Goal: Find contact information: Find contact information

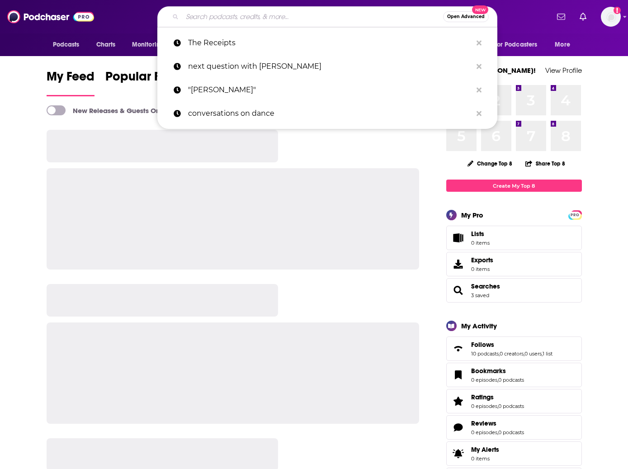
click at [278, 14] on input "Search podcasts, credits, & more..." at bounding box center [312, 17] width 261 height 14
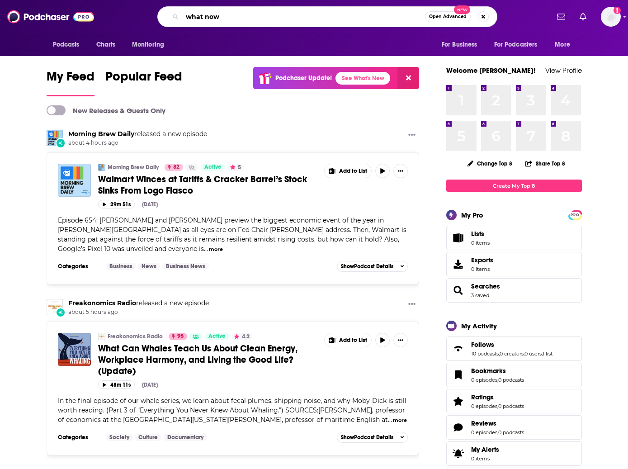
type input "what now"
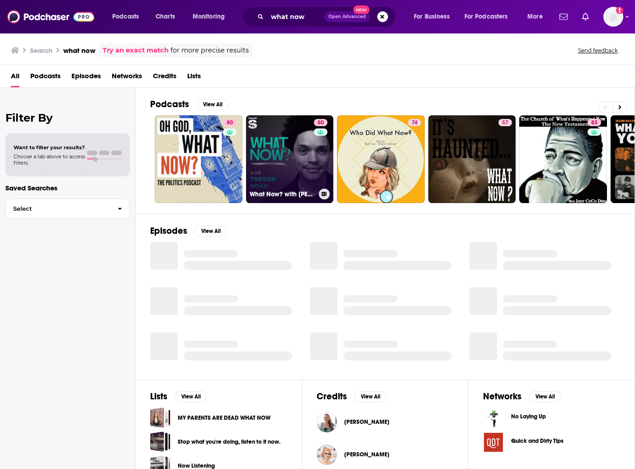
click at [286, 165] on link "80 What Now? with [PERSON_NAME]" at bounding box center [290, 159] width 88 height 88
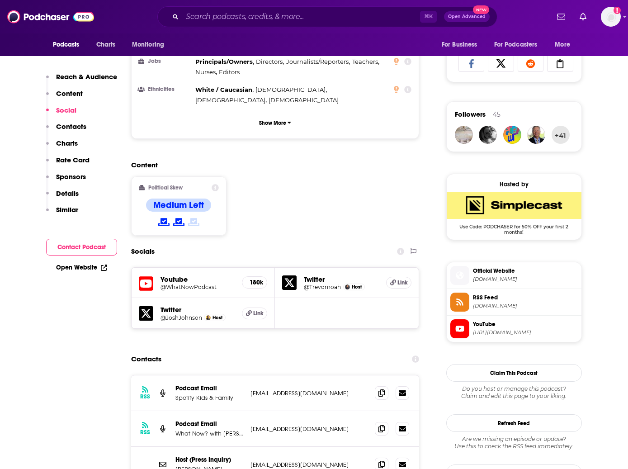
scroll to position [703, 0]
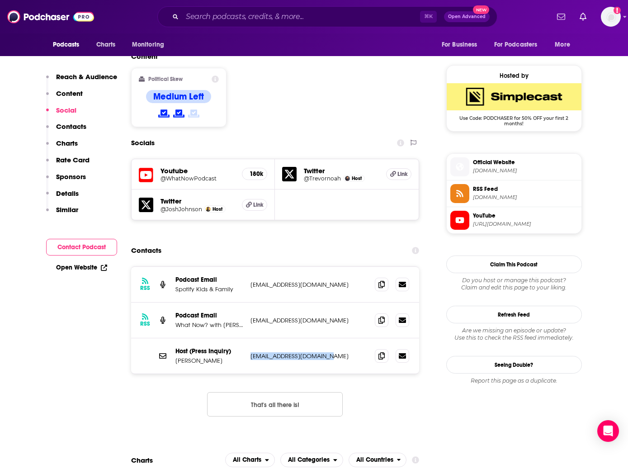
drag, startPoint x: 309, startPoint y: 302, endPoint x: 249, endPoint y: 304, distance: 59.7
click at [249, 338] on div "Host (Press Inquiry) [PERSON_NAME] [PERSON_NAME][EMAIL_ADDRESS][DOMAIN_NAME] [E…" at bounding box center [275, 355] width 289 height 35
copy p "[EMAIL_ADDRESS][DOMAIN_NAME]"
